Goal: Task Accomplishment & Management: Complete application form

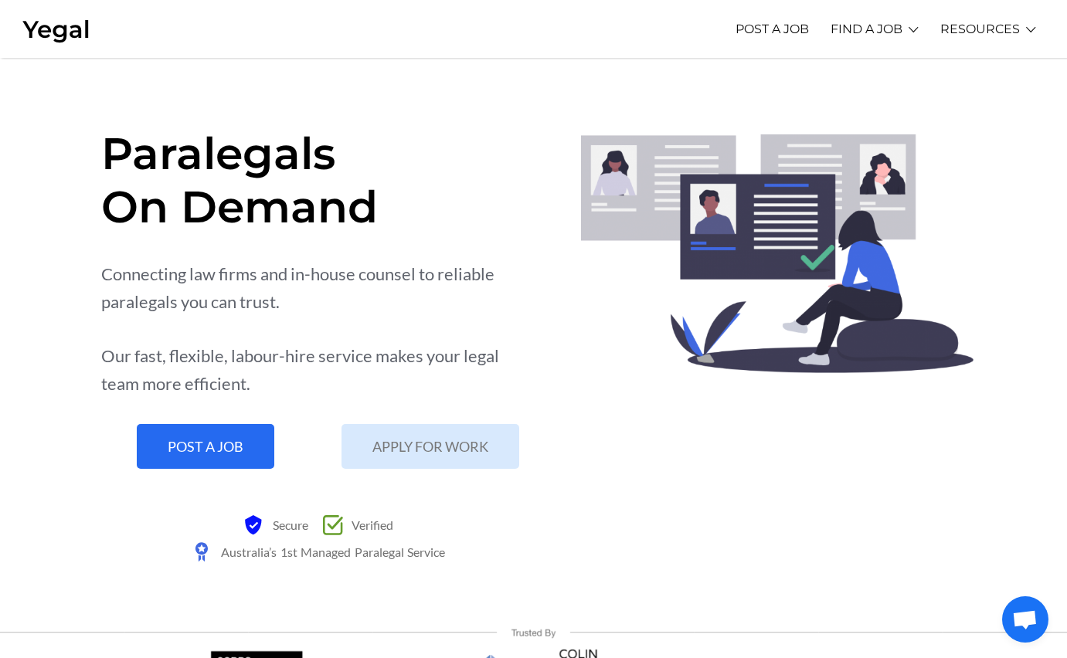
click at [578, 81] on section "Paralegals On Demand Connecting law firms and in-house counsel to reliable para…" at bounding box center [533, 342] width 1067 height 569
click at [776, 33] on link "POST A JOB" at bounding box center [771, 29] width 73 height 42
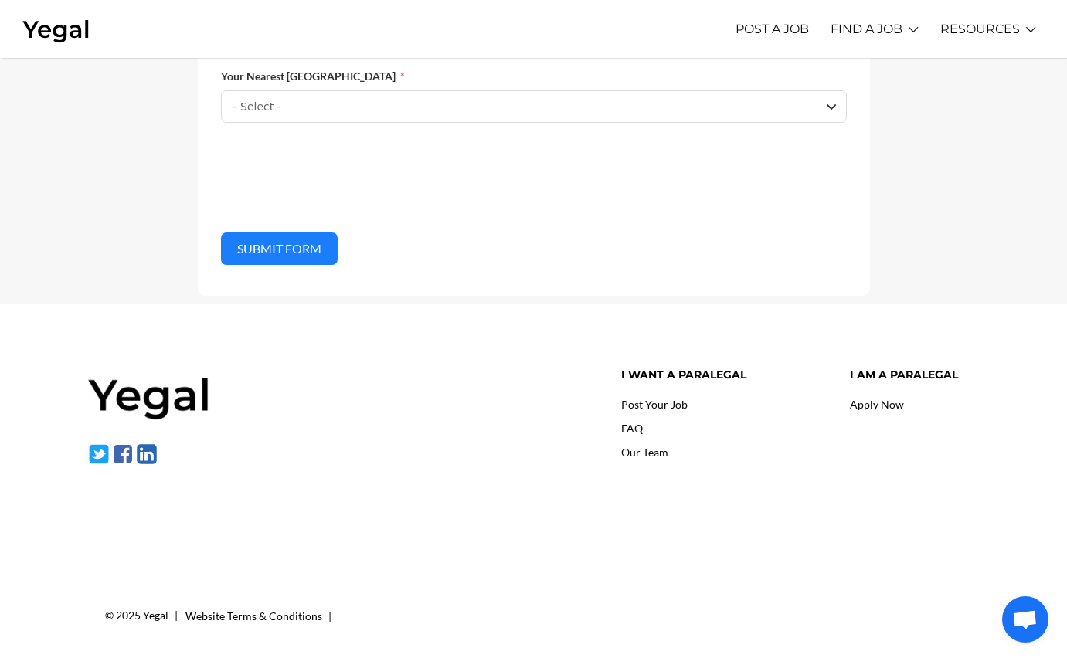
scroll to position [1087, 0]
